Goal: Check status: Check status

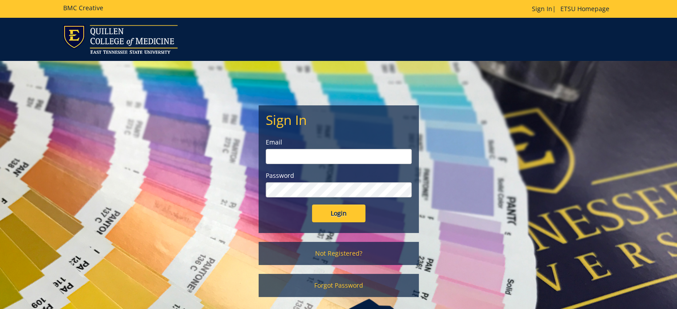
type input "[PERSON_NAME][EMAIL_ADDRESS][DOMAIN_NAME]"
click at [355, 207] on input "Login" at bounding box center [338, 214] width 53 height 18
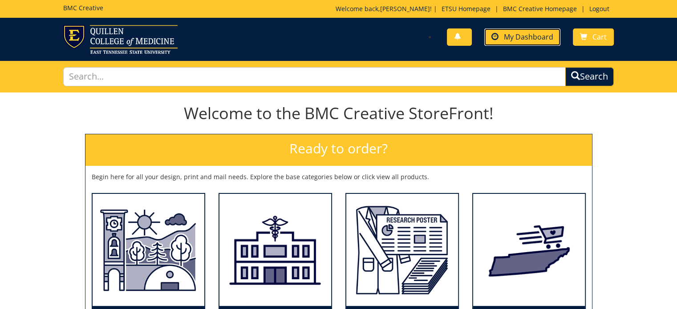
click at [538, 35] on span "My Dashboard" at bounding box center [528, 37] width 49 height 10
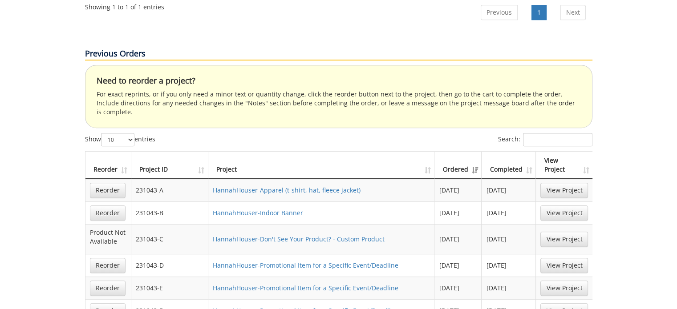
scroll to position [623, 0]
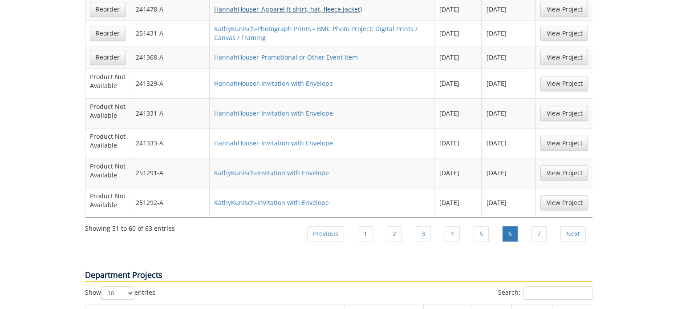
scroll to position [813, 0]
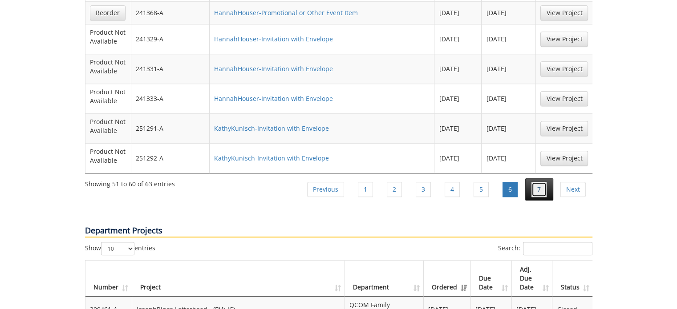
click at [542, 182] on link "7" at bounding box center [539, 189] width 15 height 15
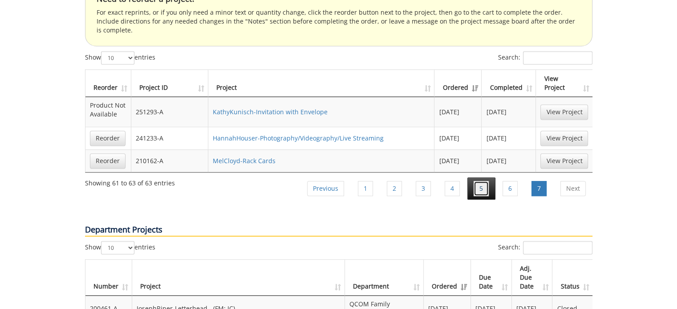
click at [479, 181] on link "5" at bounding box center [481, 188] width 15 height 15
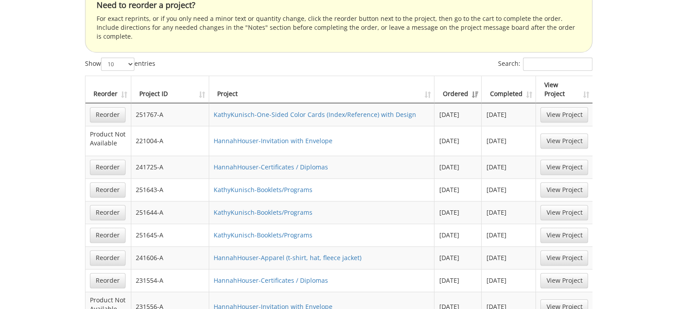
scroll to position [654, 0]
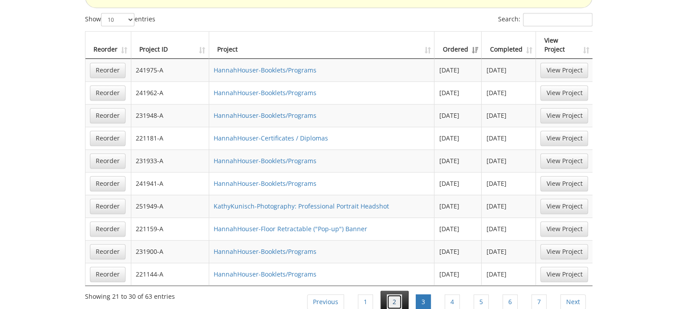
click at [397, 295] on link "2" at bounding box center [394, 302] width 15 height 15
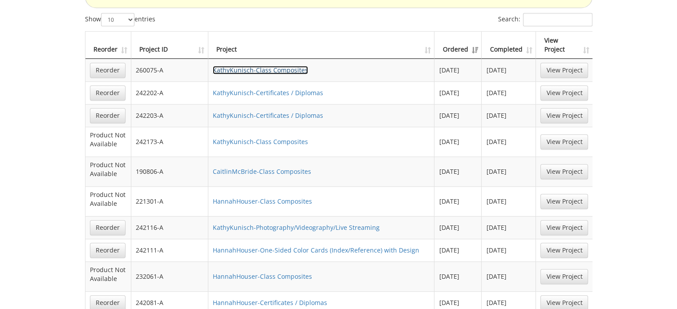
click at [259, 66] on link "KathyKunisch-Class Composites" at bounding box center [260, 70] width 95 height 8
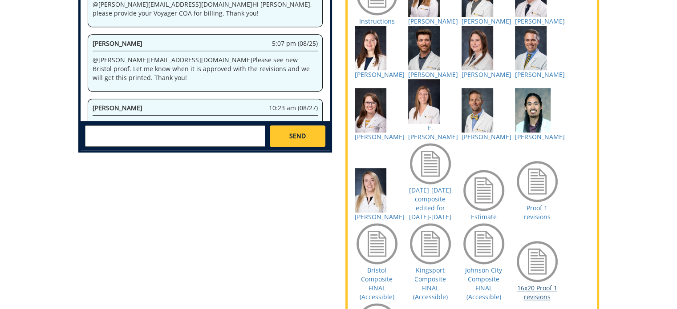
scroll to position [623, 0]
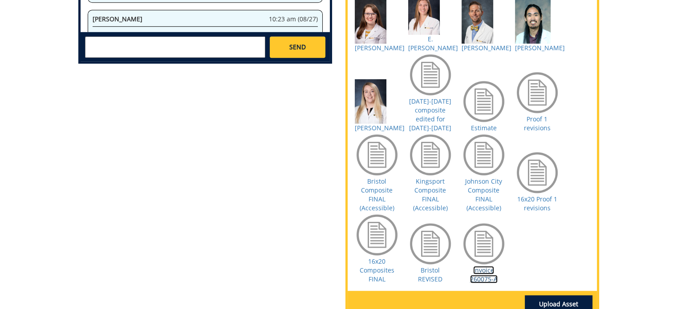
click at [484, 280] on link "Invoice 260075-A" at bounding box center [484, 274] width 28 height 17
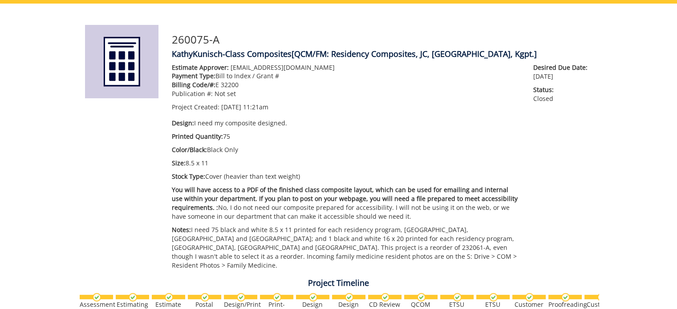
scroll to position [0, 0]
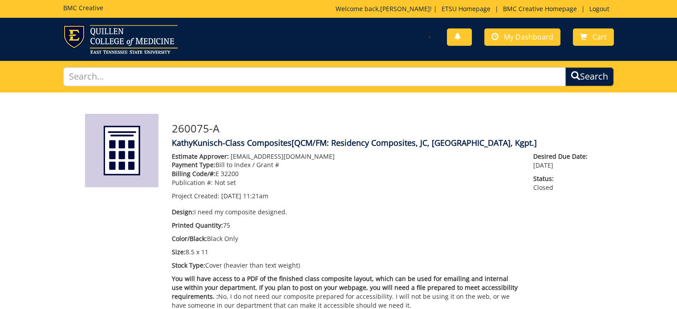
drag, startPoint x: 458, startPoint y: 195, endPoint x: 472, endPoint y: 207, distance: 18.1
